Goal: Information Seeking & Learning: Learn about a topic

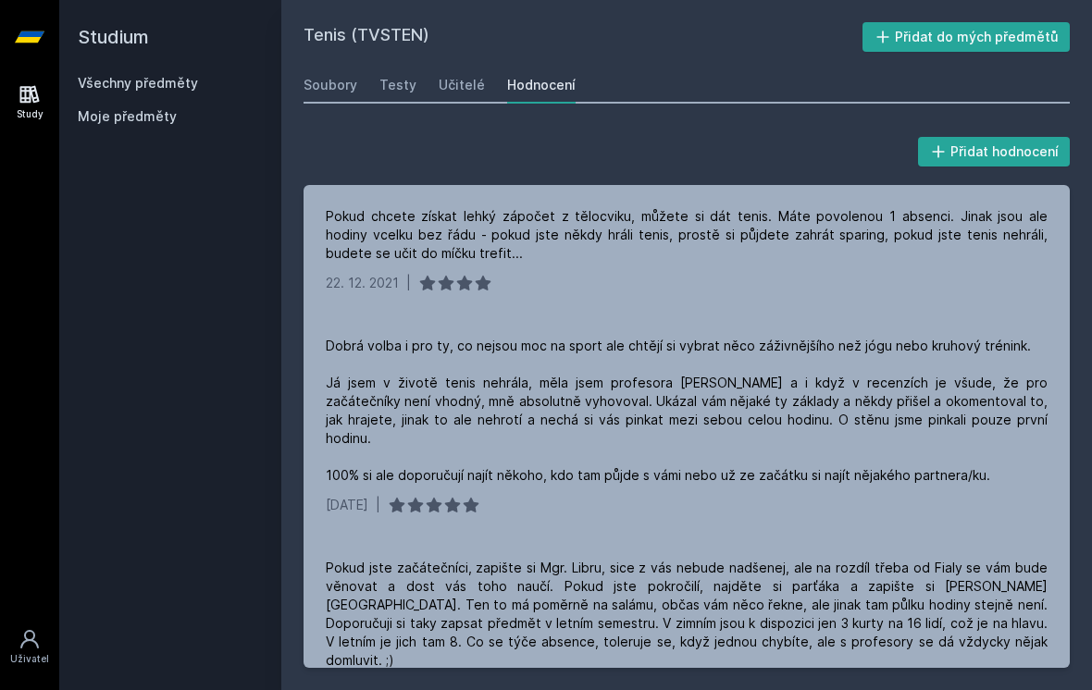
click at [180, 75] on link "Všechny předměty" at bounding box center [138, 83] width 120 height 16
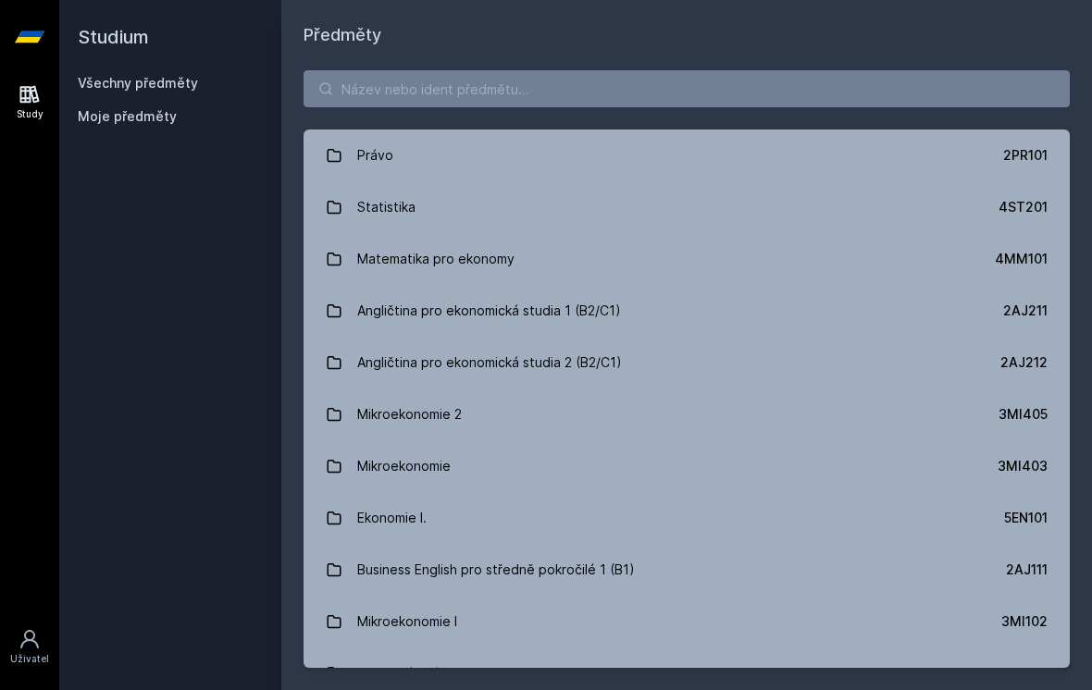
click at [540, 376] on div "Angličtina pro ekonomická studia 2 (B2/C1)" at bounding box center [489, 362] width 265 height 37
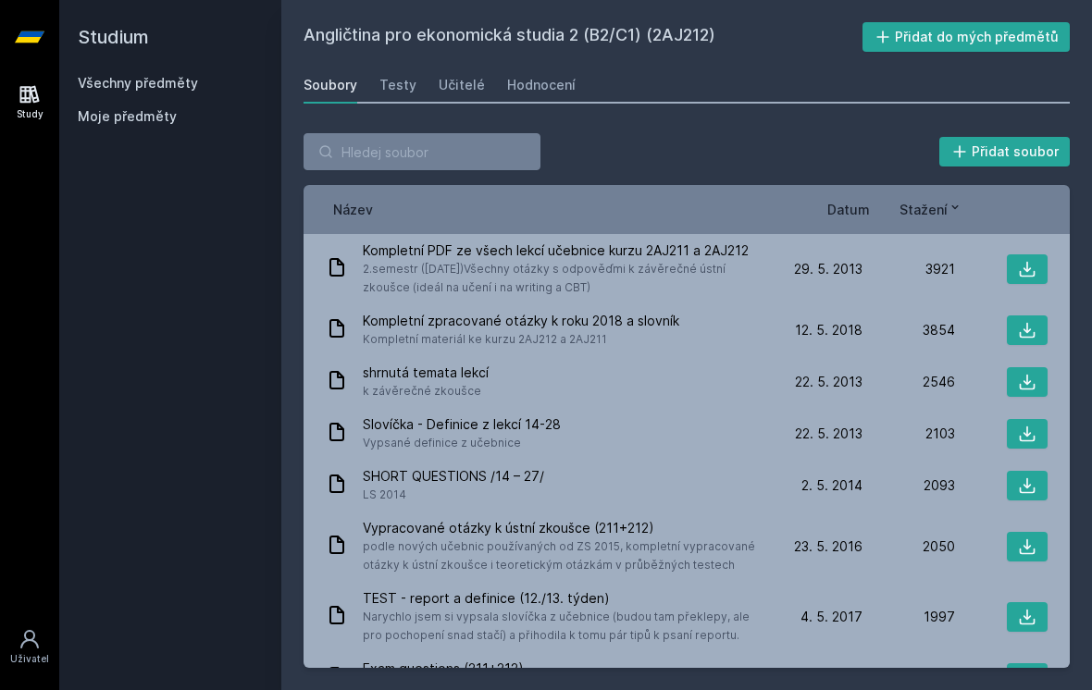
click at [459, 90] on div "Učitelé" at bounding box center [462, 85] width 46 height 19
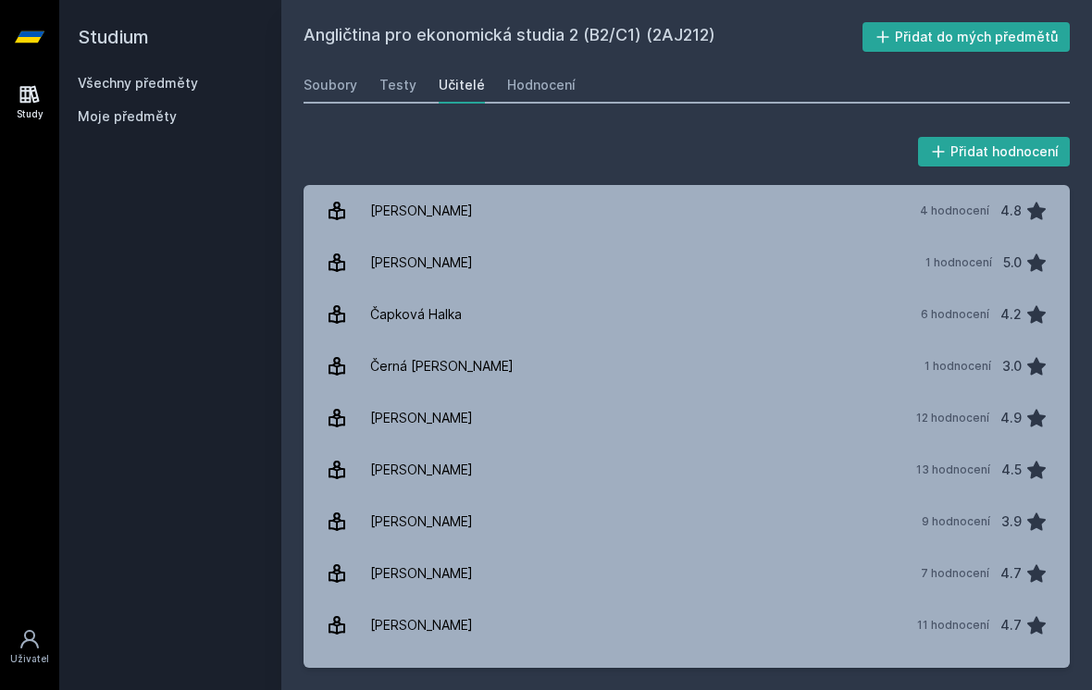
click at [541, 90] on div "Hodnocení" at bounding box center [541, 85] width 68 height 19
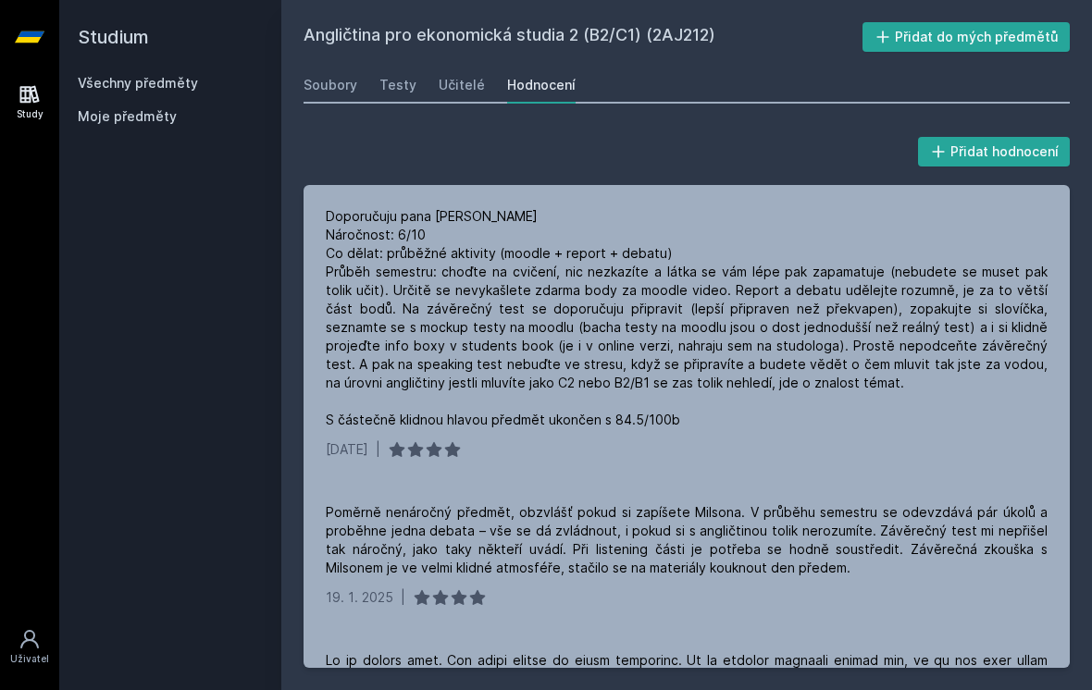
click at [469, 99] on link "Učitelé" at bounding box center [462, 85] width 46 height 37
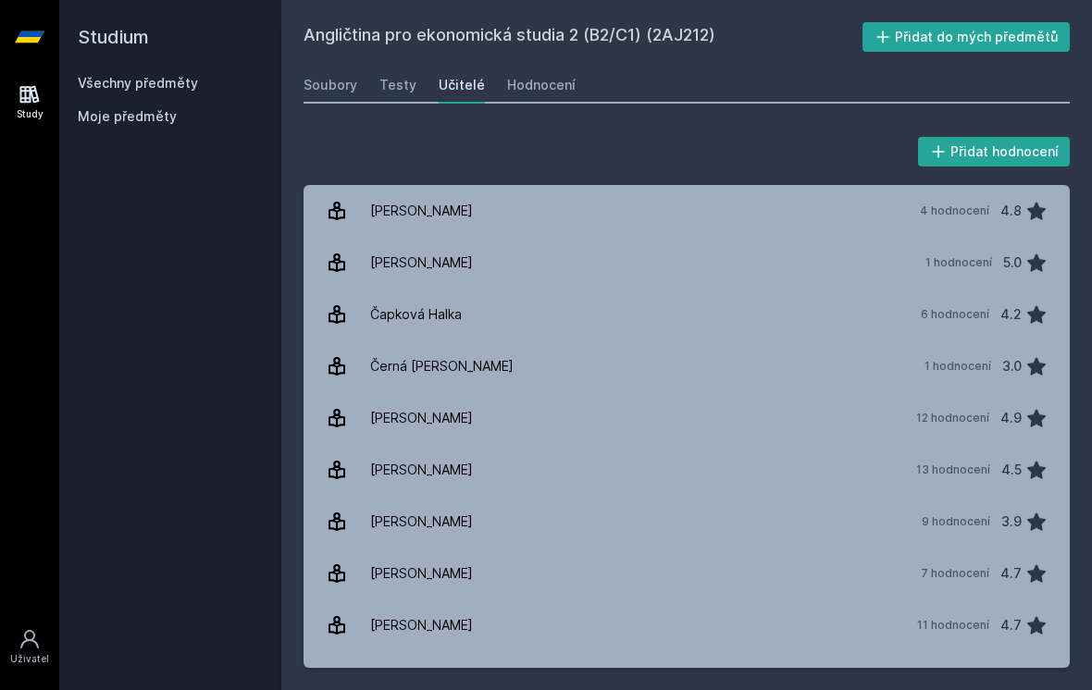
click at [553, 93] on div "Hodnocení" at bounding box center [541, 85] width 68 height 19
